Goal: Transaction & Acquisition: Purchase product/service

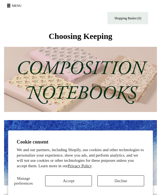
click at [125, 180] on button "Decline" at bounding box center [120, 180] width 47 height 11
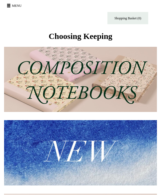
click at [16, 7] on button "Menu" at bounding box center [14, 5] width 19 height 9
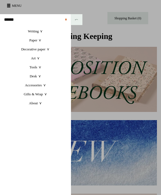
click at [41, 33] on link "Writing +" at bounding box center [35, 31] width 71 height 9
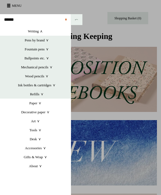
click at [39, 104] on link "Paper +" at bounding box center [35, 102] width 71 height 9
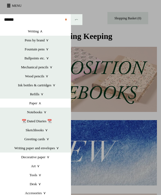
click at [41, 115] on link "Notebooks +" at bounding box center [37, 111] width 68 height 9
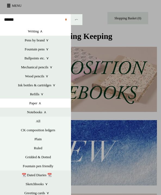
click at [40, 121] on link "All" at bounding box center [37, 120] width 65 height 9
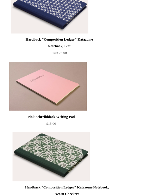
scroll to position [1904, 0]
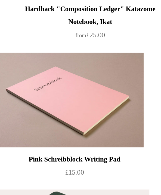
click at [63, 73] on img at bounding box center [47, 97] width 77 height 49
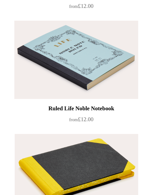
scroll to position [3949, 0]
click at [78, 74] on img at bounding box center [47, 98] width 77 height 49
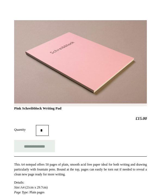
scroll to position [40, 0]
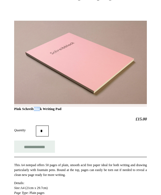
click at [35, 117] on h2 "£15.00" at bounding box center [80, 119] width 133 height 5
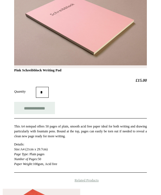
scroll to position [72, 0]
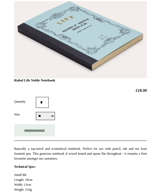
scroll to position [60, 0]
click at [49, 117] on select "** **" at bounding box center [45, 116] width 19 height 8
click at [50, 119] on select "** **" at bounding box center [45, 116] width 19 height 8
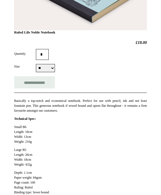
scroll to position [88, 0]
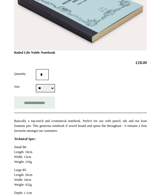
click at [54, 89] on select "** **" at bounding box center [45, 88] width 19 height 8
select select "**"
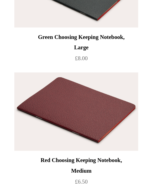
scroll to position [4296, 0]
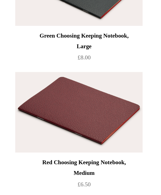
click at [79, 157] on div "Red Choosing Keeping Notebook, Medium" at bounding box center [50, 163] width 59 height 13
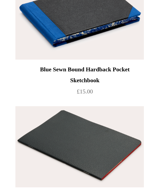
scroll to position [4261, 0]
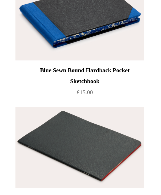
click at [75, 86] on img at bounding box center [47, 88] width 77 height 49
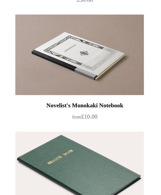
scroll to position [5220, 0]
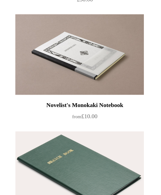
click at [77, 79] on img at bounding box center [47, 99] width 77 height 49
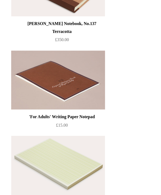
scroll to position [6467, 0]
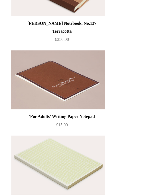
click at [76, 118] on div "'For Adults' Writing Paper Notepad" at bounding box center [50, 114] width 59 height 7
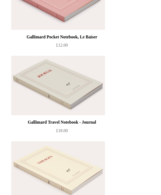
scroll to position [6974, 0]
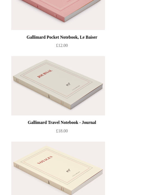
click at [73, 52] on div "Gallimard Pocket Notebook, Le Baiser" at bounding box center [50, 49] width 59 height 7
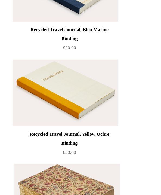
scroll to position [7778, 0]
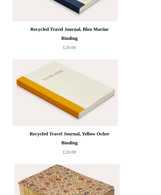
click at [78, 69] on div "Recycled Travel Journal, Bleu Marine Binding" at bounding box center [50, 62] width 59 height 13
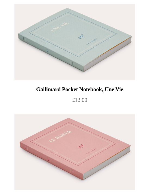
scroll to position [6895, 0]
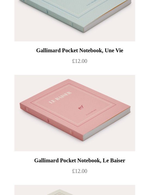
click at [67, 62] on div "Gallimard Pocket Notebook, Une Vie" at bounding box center [50, 58] width 59 height 7
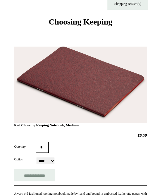
scroll to position [8, 0]
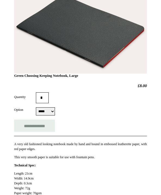
click at [46, 113] on select "***** *****" at bounding box center [45, 111] width 19 height 8
select select "*****"
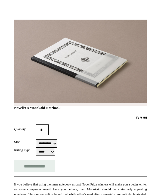
scroll to position [42, 0]
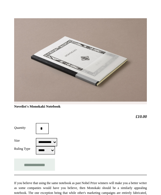
click at [57, 142] on select "**********" at bounding box center [46, 142] width 21 height 8
select select "**********"
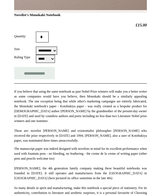
scroll to position [123, 0]
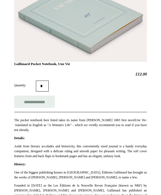
scroll to position [79, 0]
